Goal: Task Accomplishment & Management: Manage account settings

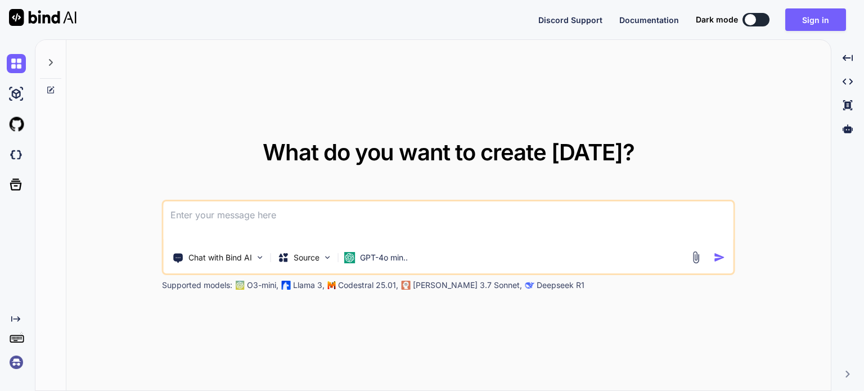
click at [21, 365] on img at bounding box center [16, 362] width 19 height 19
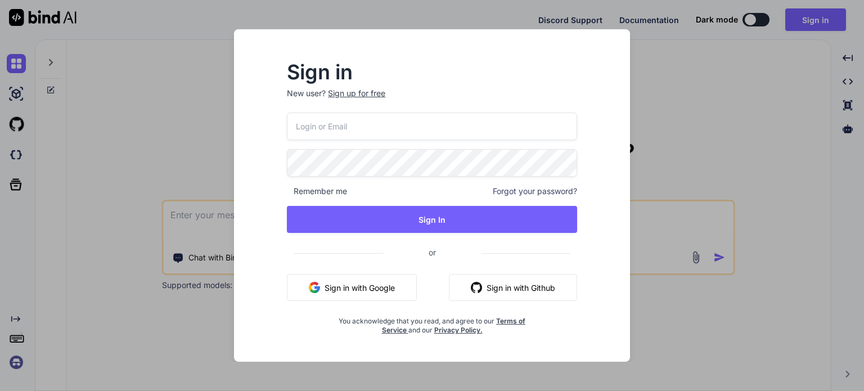
click at [553, 195] on span "Forgot your password?" at bounding box center [535, 191] width 84 height 11
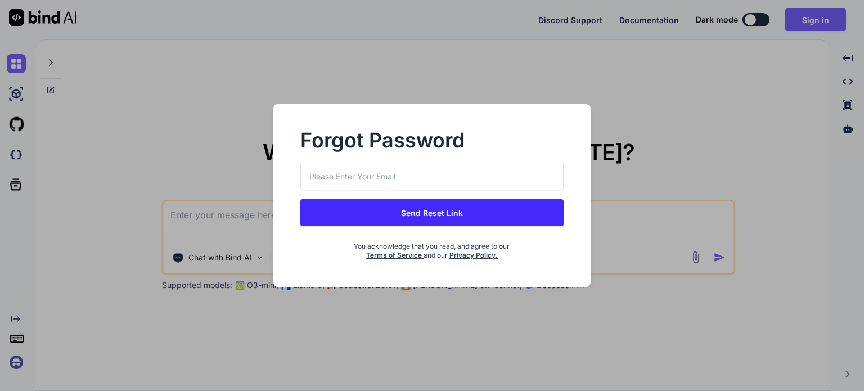
click at [424, 173] on input "email" at bounding box center [432, 177] width 263 height 28
drag, startPoint x: 367, startPoint y: 175, endPoint x: 309, endPoint y: 173, distance: 58.0
click at [309, 173] on input "[EMAIL_ADDRESS][DOMAIN_NAME]" at bounding box center [432, 177] width 263 height 28
type input "[EMAIL_ADDRESS][DOMAIN_NAME]"
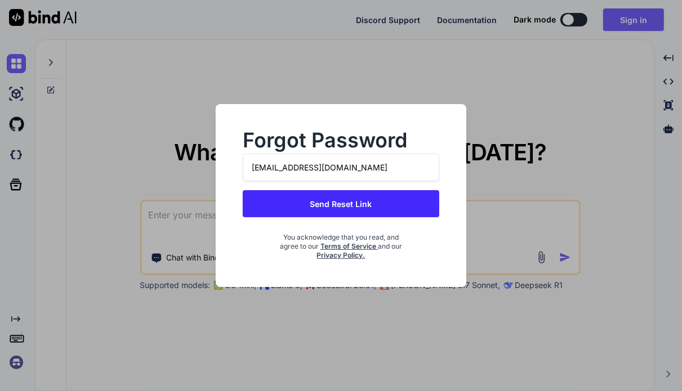
click at [355, 199] on button "Send Reset Link" at bounding box center [341, 203] width 196 height 27
click at [357, 209] on button "Send Reset Link" at bounding box center [341, 203] width 196 height 27
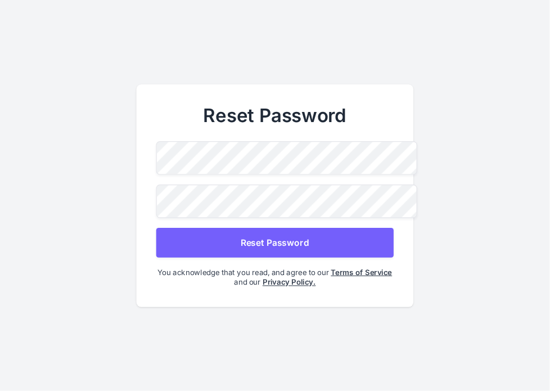
click at [268, 240] on button "Reset Password" at bounding box center [274, 243] width 237 height 30
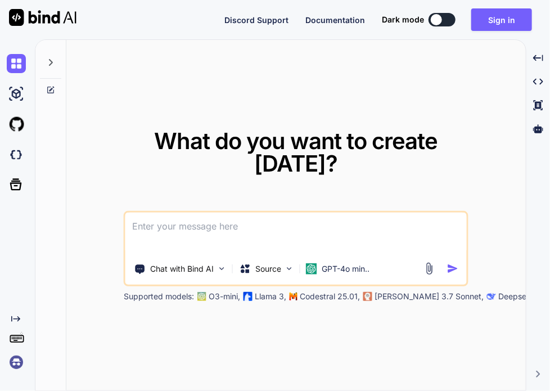
click at [14, 366] on img at bounding box center [16, 362] width 19 height 19
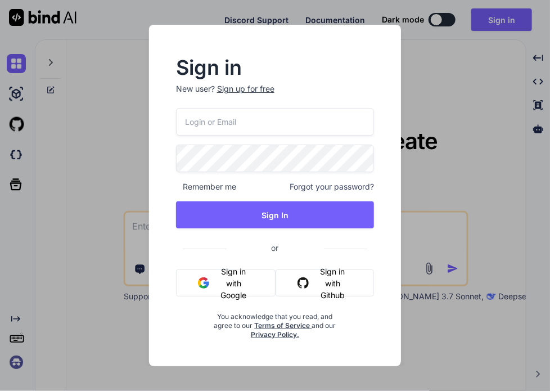
click at [267, 116] on input "email" at bounding box center [275, 122] width 198 height 28
paste input "testbindtest129"
type input "[EMAIL_ADDRESS][DOMAIN_NAME]"
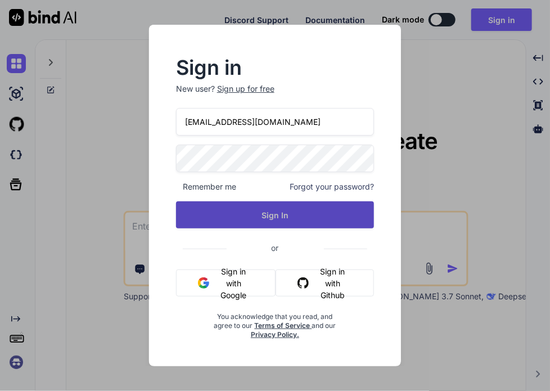
click at [252, 219] on button "Sign In" at bounding box center [275, 214] width 198 height 27
